Goal: Transaction & Acquisition: Purchase product/service

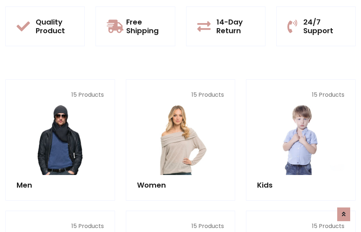
scroll to position [625, 0]
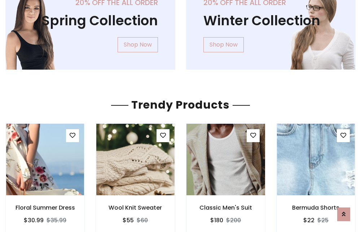
click at [225, 159] on img at bounding box center [226, 159] width 94 height 173
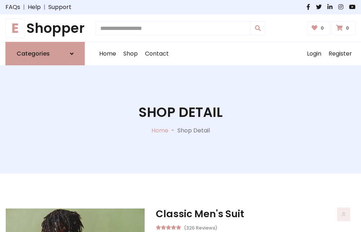
click at [45, 28] on h1 "E Shopper" at bounding box center [44, 28] width 79 height 16
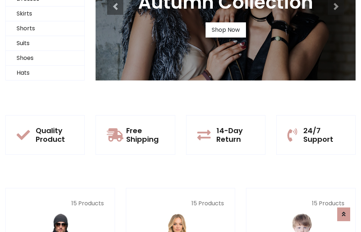
scroll to position [70, 0]
